Goal: Check status: Check status

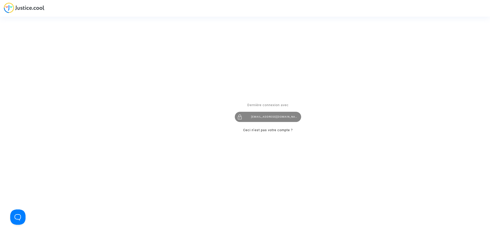
click at [247, 115] on div "imitxelena@reclamapormi.com" at bounding box center [268, 117] width 66 height 10
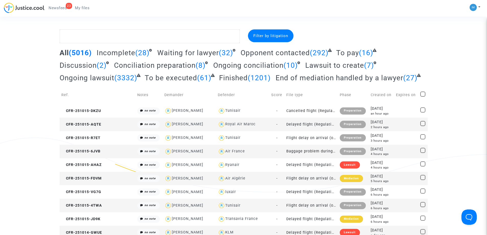
click at [348, 52] on span "To pay" at bounding box center [347, 53] width 23 height 8
